Goal: Check status: Check status

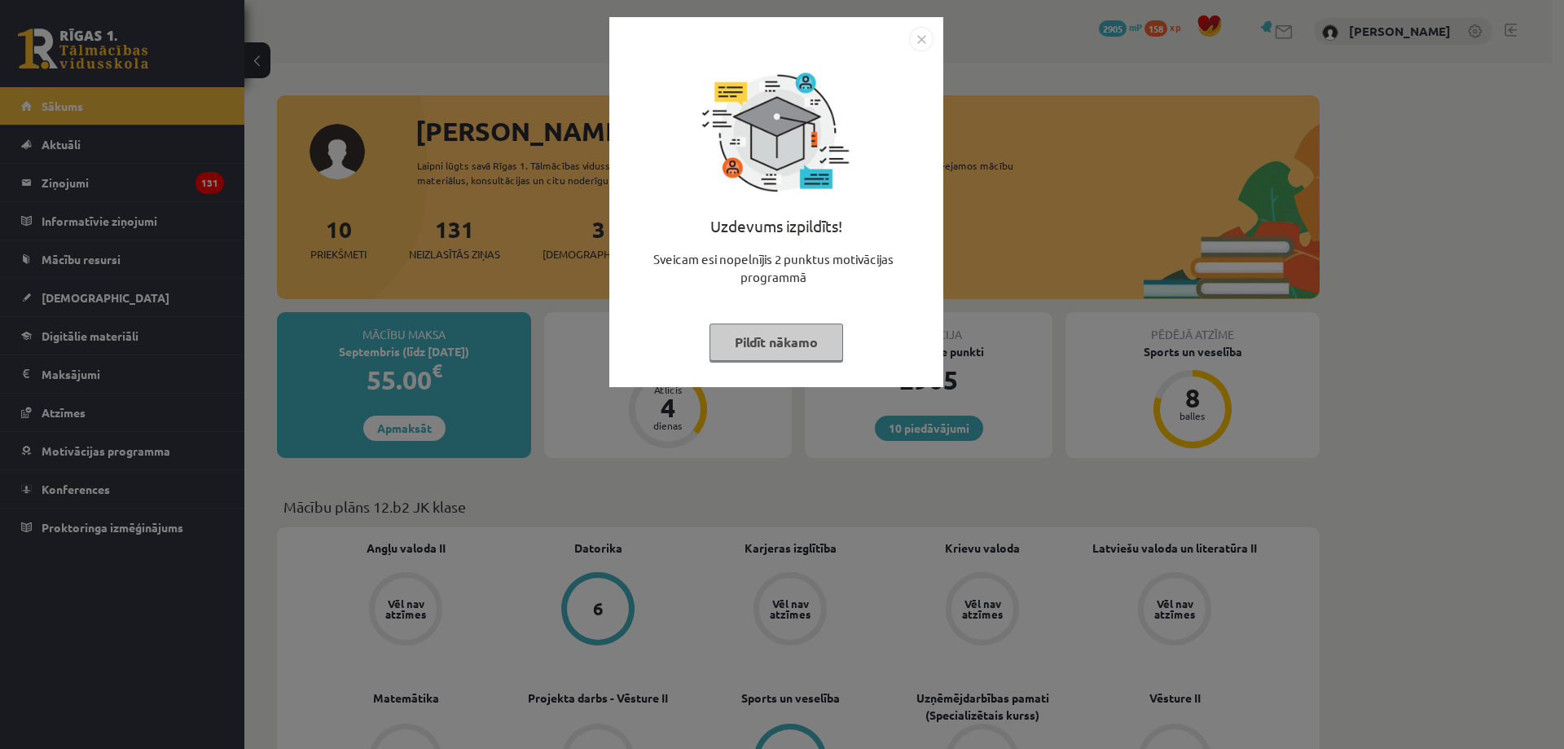
click at [792, 330] on button "Pildīt nākamo" at bounding box center [777, 341] width 134 height 37
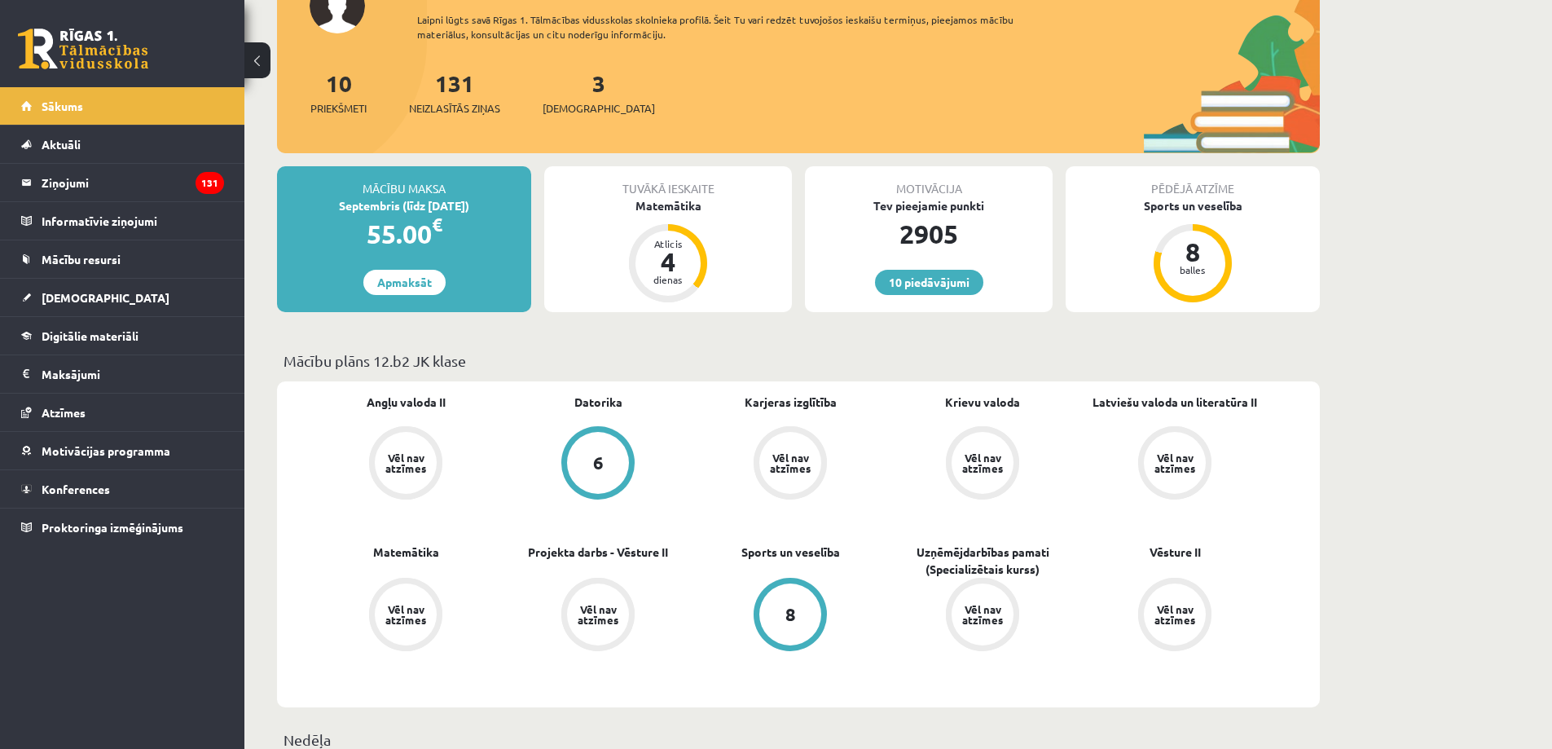
scroll to position [81, 0]
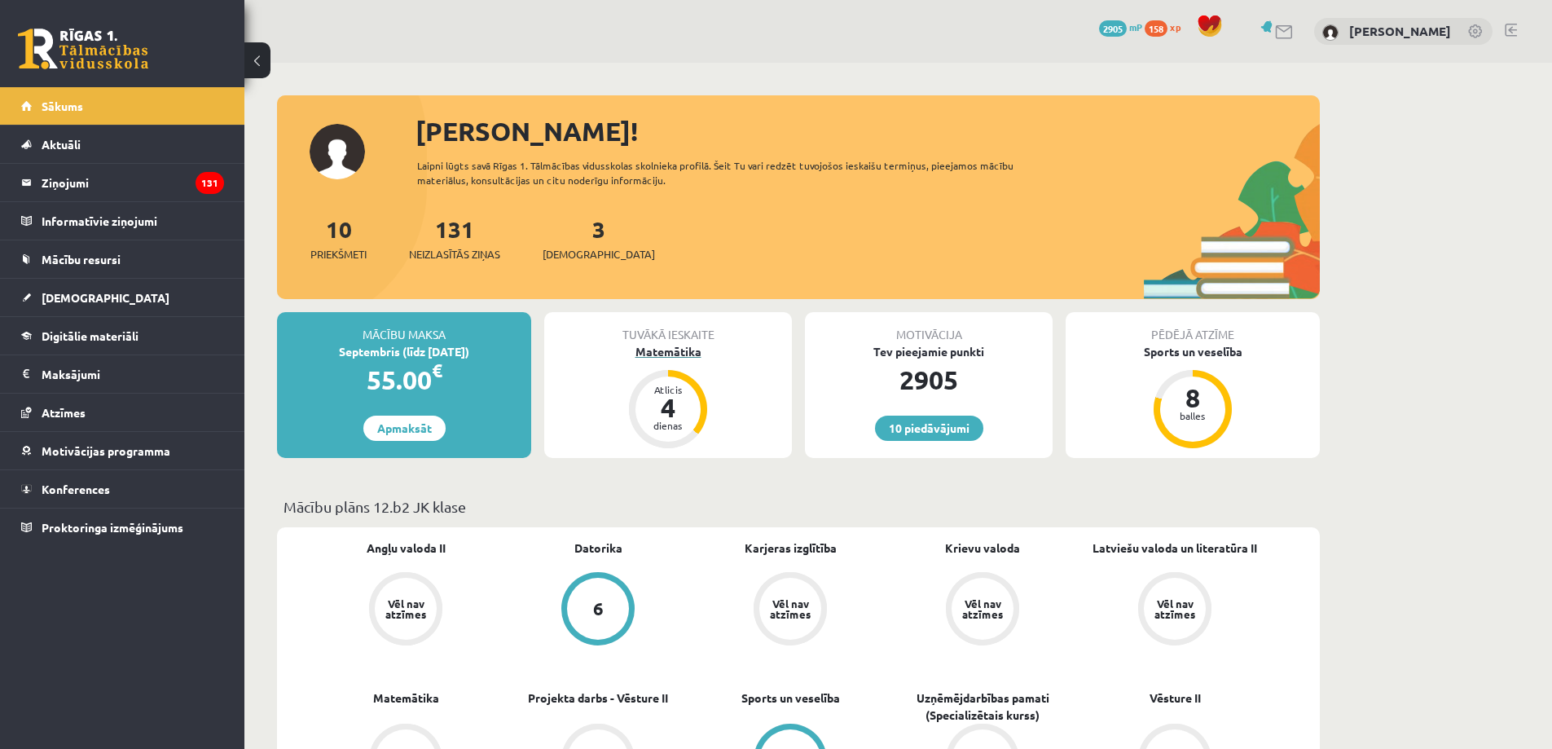
drag, startPoint x: 646, startPoint y: 365, endPoint x: 655, endPoint y: 357, distance: 12.1
click at [646, 365] on div "Tuvākā ieskaite Matemātika Atlicis 4 dienas" at bounding box center [668, 385] width 248 height 146
click at [660, 351] on div "Matemātika" at bounding box center [668, 351] width 248 height 17
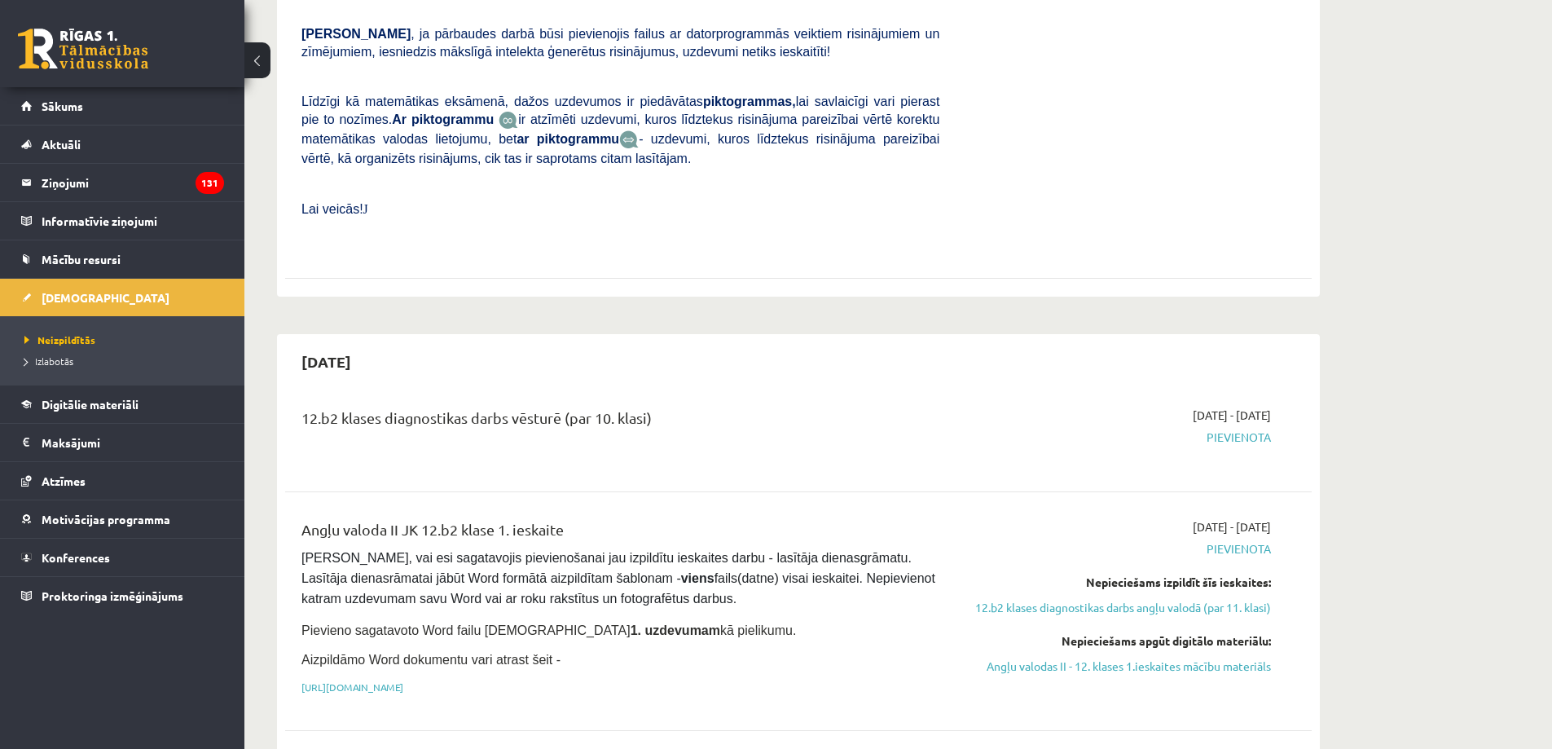
scroll to position [896, 0]
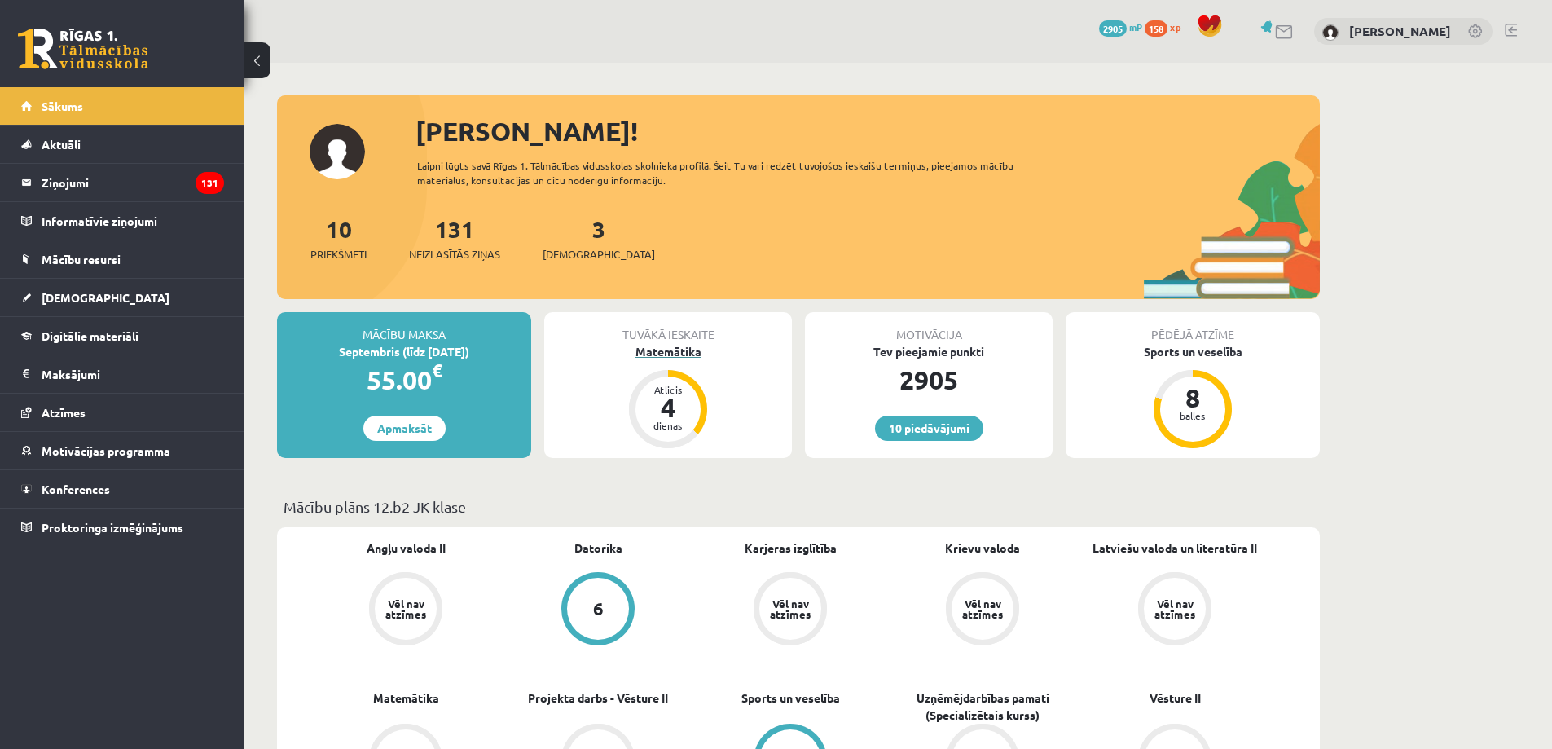
click at [670, 388] on div "Atlicis" at bounding box center [668, 390] width 49 height 10
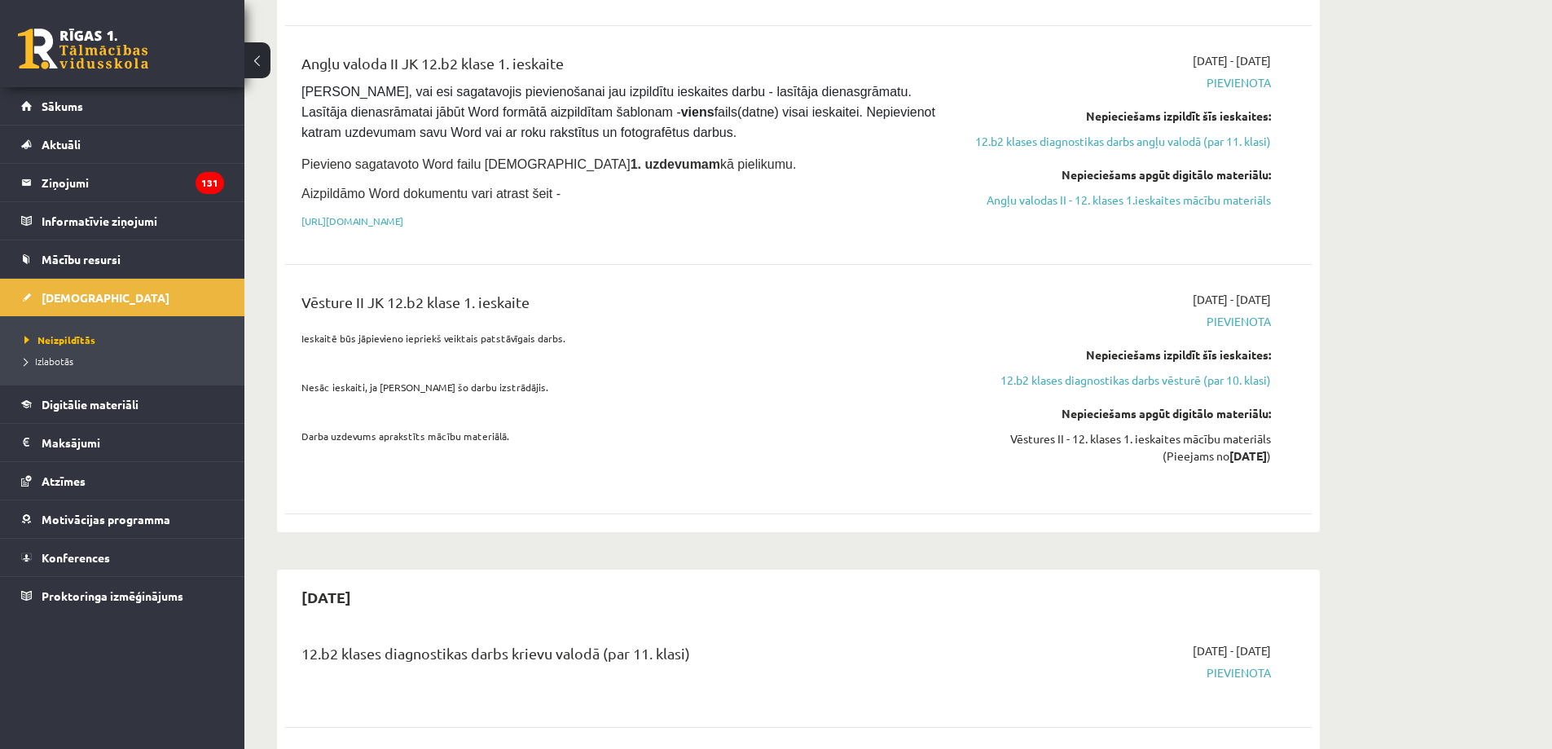
scroll to position [1141, 0]
